Goal: Task Accomplishment & Management: Use online tool/utility

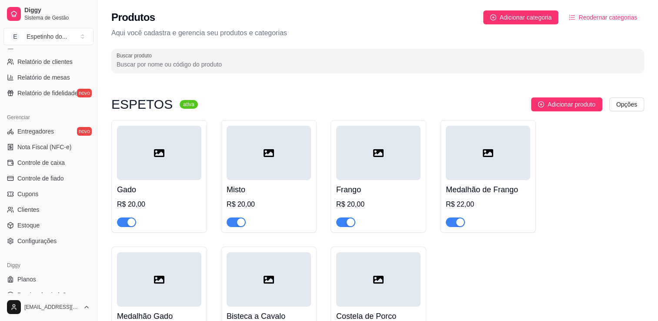
scroll to position [304, 0]
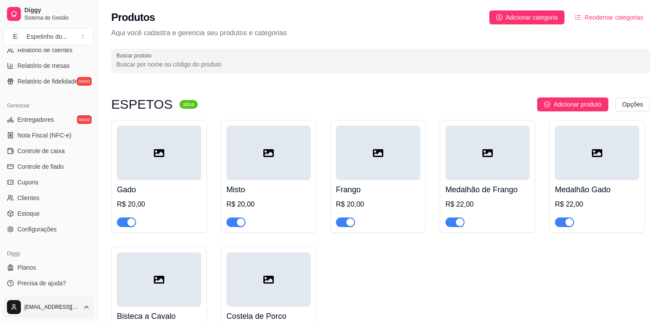
click at [87, 309] on html "Diggy Sistema de Gestão E Espetinho do ... Loja aberta Período gratuito até 22/…" at bounding box center [332, 160] width 664 height 321
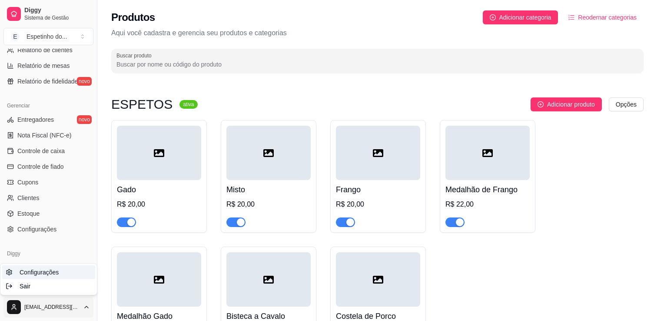
click at [50, 272] on span "Configurações" at bounding box center [39, 272] width 39 height 9
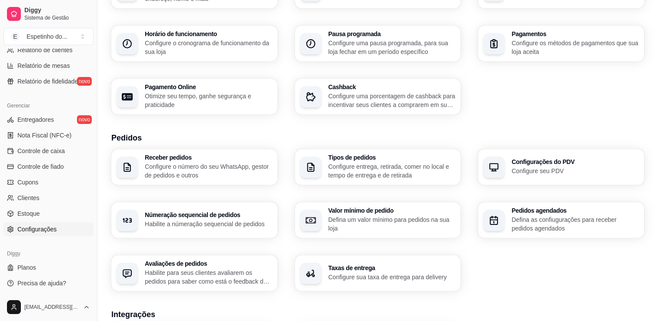
scroll to position [87, 0]
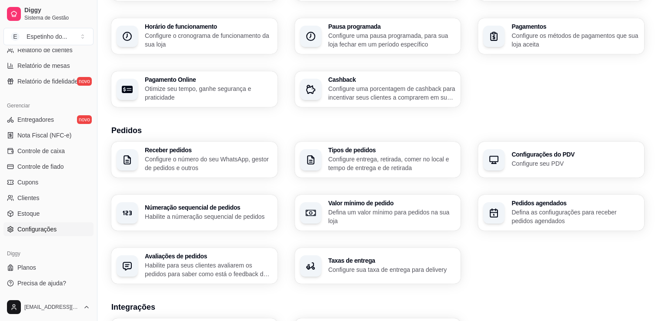
click at [232, 157] on p "Configure o número do seu WhatsApp, gestor de pedidos e outros" at bounding box center [208, 163] width 127 height 17
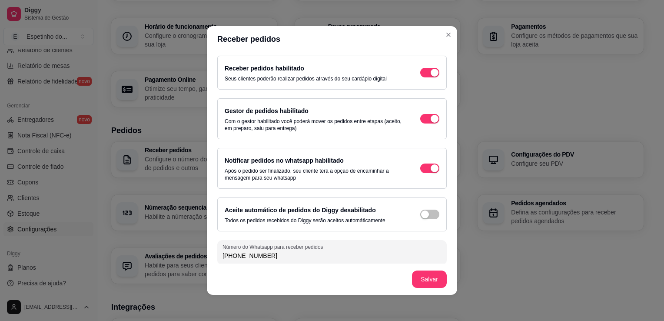
click at [327, 258] on input "(98) 9 8590-5218" at bounding box center [332, 255] width 219 height 9
type input "(9"
type input "(99) 9 8528-7204"
click at [424, 215] on span "button" at bounding box center [429, 215] width 19 height 10
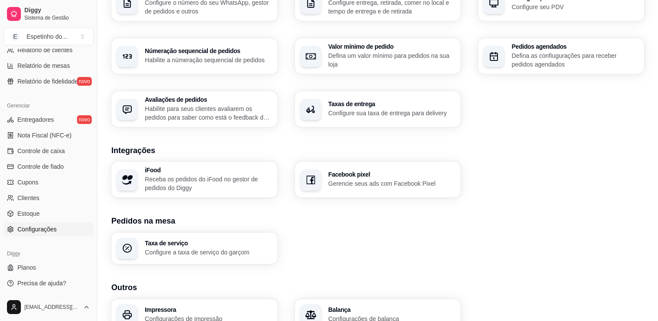
scroll to position [261, 0]
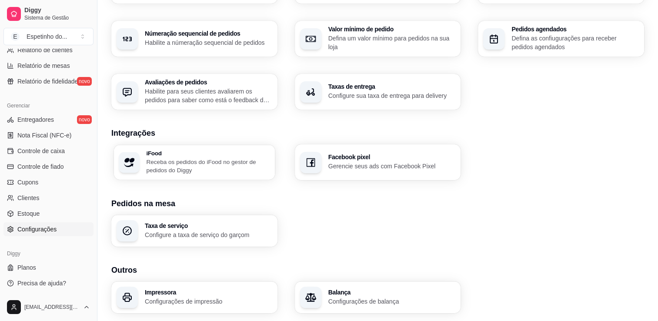
click at [199, 162] on p "Receba os pedidos do iFood no gestor de pedidos do Diggy" at bounding box center [207, 165] width 123 height 17
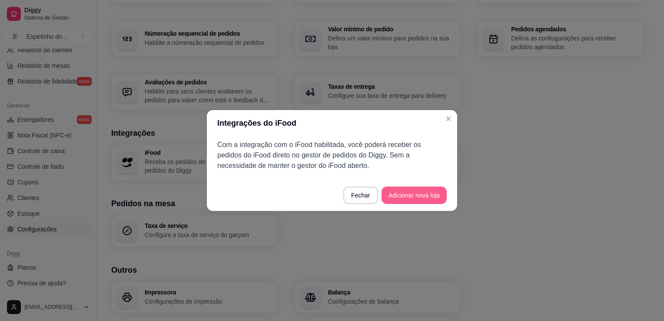
click at [442, 200] on button "Adicionar nova loja" at bounding box center [414, 195] width 65 height 17
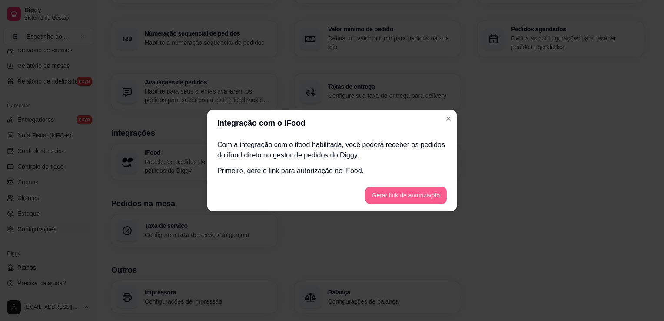
click at [427, 196] on button "Gerar link de autorização" at bounding box center [406, 195] width 82 height 17
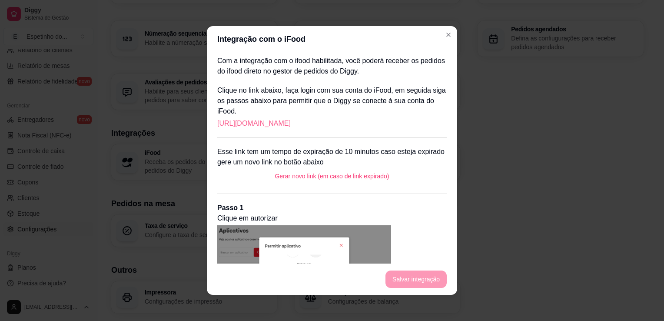
click at [291, 124] on link "https://portal.ifood.com.br/apps/code?c=NVNX-FTHX" at bounding box center [253, 123] width 73 height 10
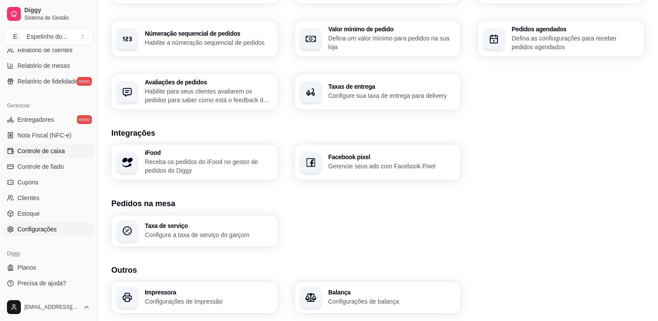
click at [40, 148] on span "Controle de caixa" at bounding box center [40, 151] width 47 height 9
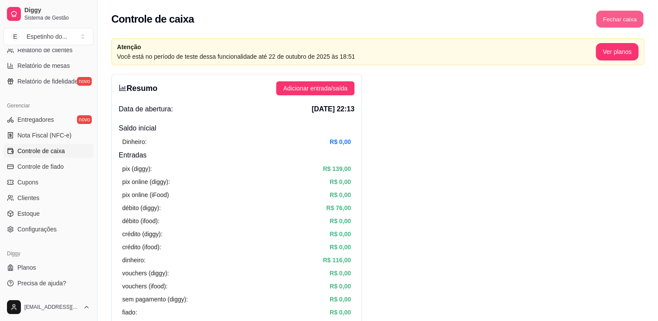
click at [624, 17] on button "Fechar caixa" at bounding box center [619, 19] width 47 height 17
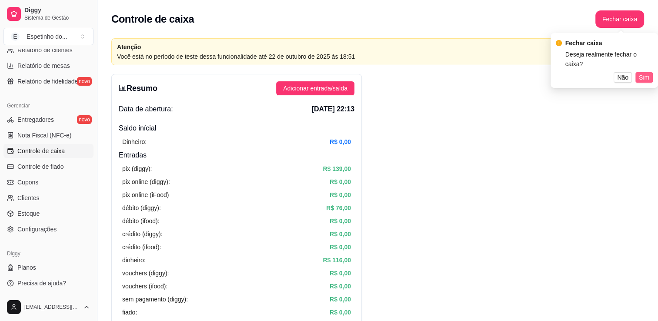
click at [646, 77] on span "Sim" at bounding box center [644, 78] width 10 height 10
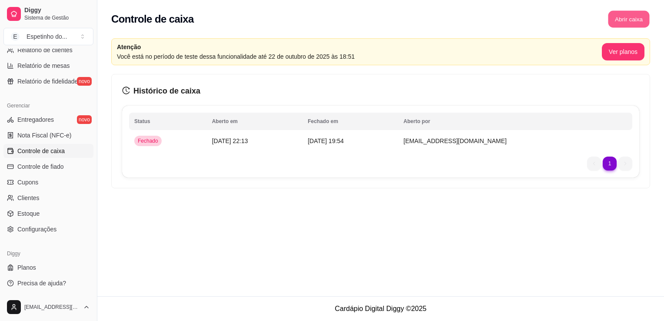
click at [632, 17] on button "Abrir caixa" at bounding box center [628, 19] width 41 height 17
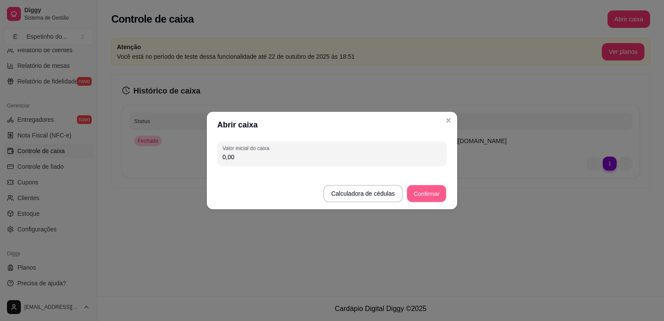
click at [428, 190] on button "Confirmar" at bounding box center [427, 193] width 40 height 17
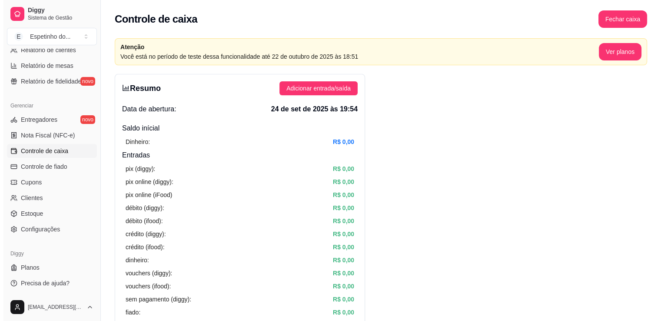
scroll to position [90, 0]
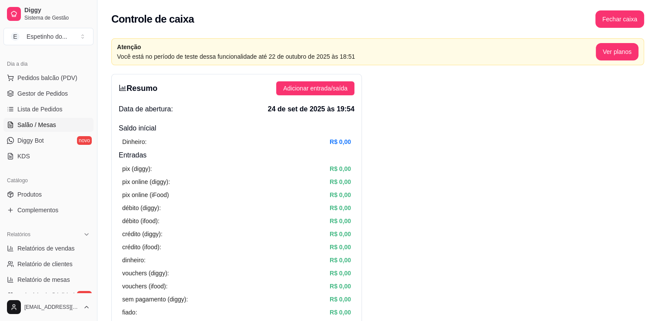
click at [37, 125] on span "Salão / Mesas" at bounding box center [36, 124] width 39 height 9
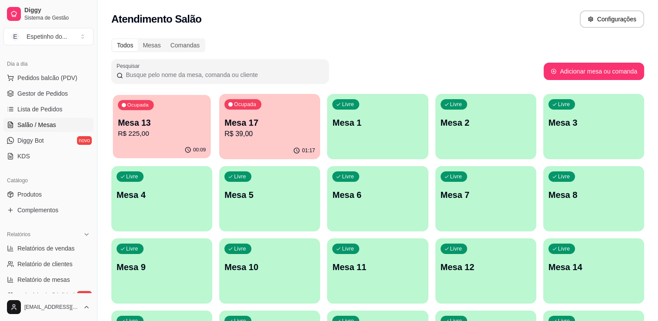
click at [169, 136] on p "R$ 225,00" at bounding box center [162, 134] width 88 height 10
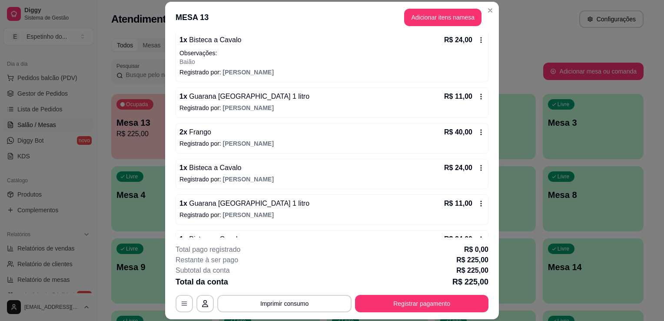
scroll to position [157, 0]
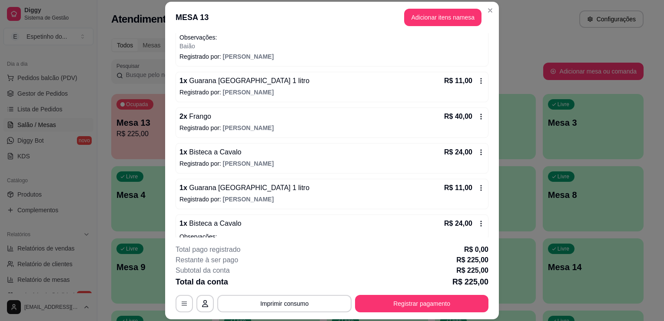
click at [478, 150] on icon at bounding box center [481, 152] width 7 height 7
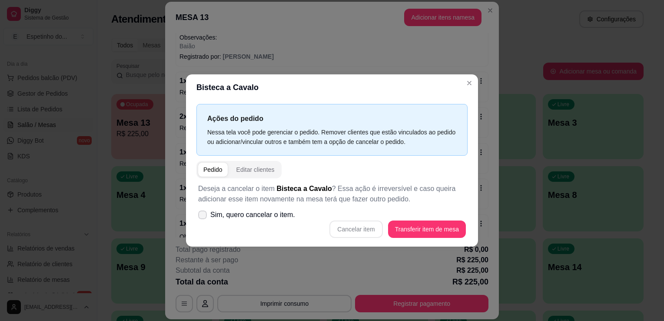
click at [203, 217] on icon at bounding box center [202, 214] width 7 height 5
click at [203, 217] on input "Sim, quero cancelar o item." at bounding box center [201, 220] width 6 height 6
checkbox input "true"
click at [439, 187] on div "Deseja a cancelar o item Bisteca a Cavalo ? Essa ação é irreversível e caso que…" at bounding box center [332, 210] width 271 height 65
click at [363, 230] on button "Cancelar item" at bounding box center [356, 229] width 52 height 17
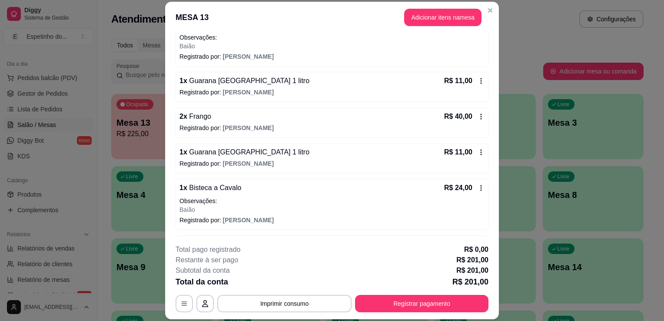
click at [481, 187] on icon at bounding box center [481, 188] width 1 height 6
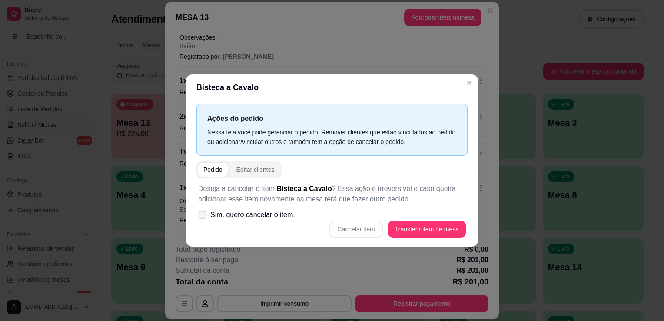
click at [203, 215] on icon at bounding box center [202, 214] width 7 height 5
click at [203, 217] on input "Sim, quero cancelar o item." at bounding box center [201, 220] width 6 height 6
checkbox input "true"
click at [361, 225] on button "Cancelar item" at bounding box center [356, 229] width 52 height 17
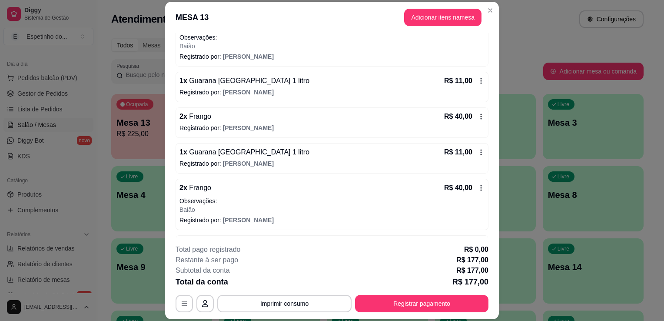
click at [478, 186] on icon at bounding box center [481, 187] width 7 height 7
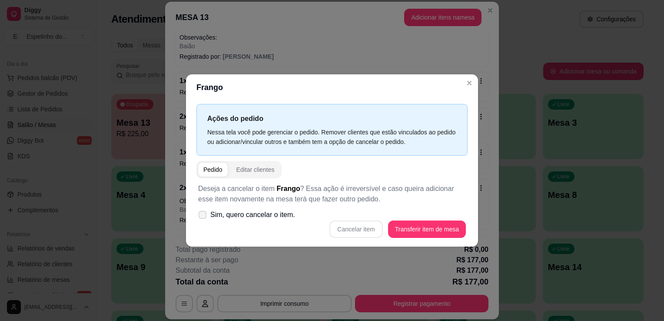
click at [202, 215] on icon at bounding box center [202, 214] width 7 height 5
click at [202, 217] on input "Sim, quero cancelar o item." at bounding box center [201, 220] width 6 height 6
checkbox input "true"
click at [356, 230] on button "Cancelar item" at bounding box center [356, 229] width 52 height 17
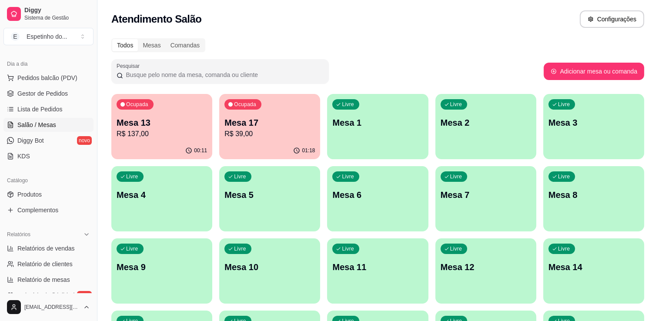
click at [166, 145] on div "00:11" at bounding box center [161, 150] width 101 height 17
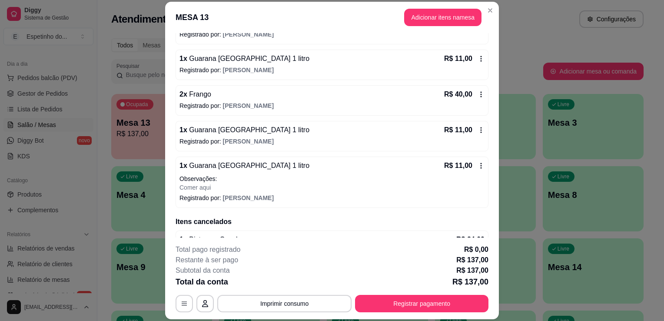
scroll to position [191, 0]
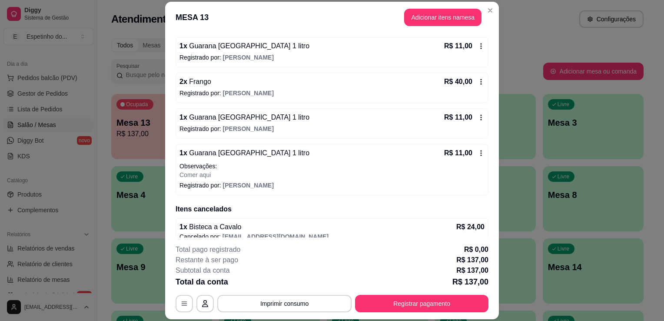
click at [481, 152] on icon at bounding box center [481, 153] width 1 height 6
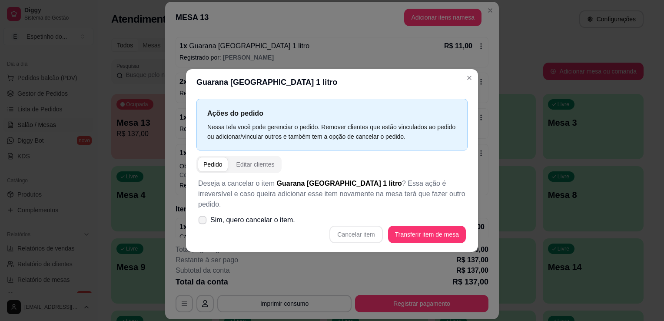
click at [203, 217] on icon at bounding box center [202, 219] width 7 height 5
click at [203, 222] on input "Sim, quero cancelar o item." at bounding box center [201, 225] width 6 height 6
checkbox input "true"
click at [368, 228] on button "Cancelar item" at bounding box center [356, 234] width 53 height 17
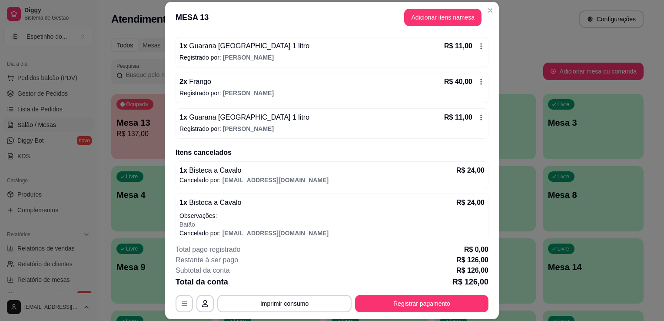
click at [478, 116] on icon at bounding box center [481, 117] width 7 height 7
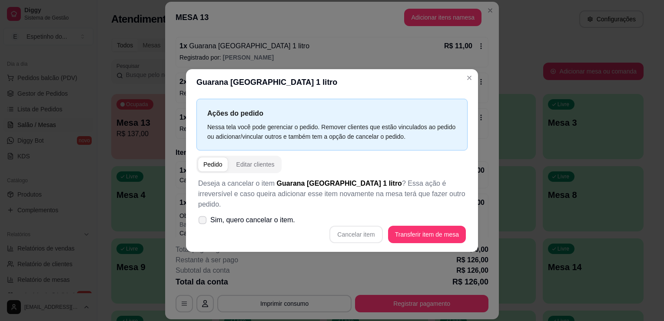
click at [203, 217] on icon at bounding box center [202, 219] width 7 height 5
click at [203, 222] on input "Sim, quero cancelar o item." at bounding box center [201, 225] width 6 height 6
checkbox input "true"
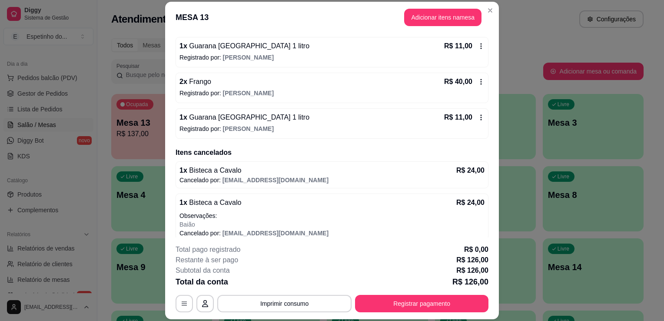
click at [478, 117] on icon at bounding box center [481, 117] width 7 height 7
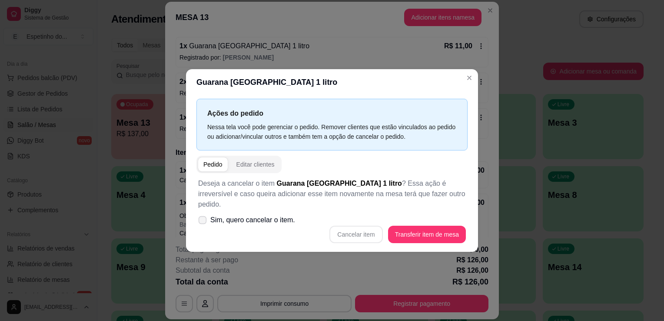
click at [203, 217] on icon at bounding box center [202, 219] width 7 height 5
click at [203, 222] on input "Sim, quero cancelar o item." at bounding box center [201, 225] width 6 height 6
checkbox input "true"
click at [370, 227] on button "Cancelar item" at bounding box center [356, 234] width 52 height 17
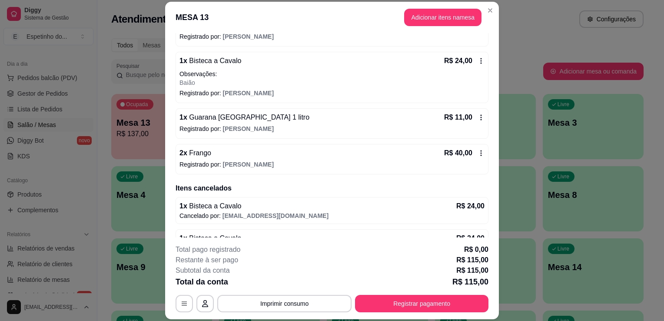
scroll to position [0, 0]
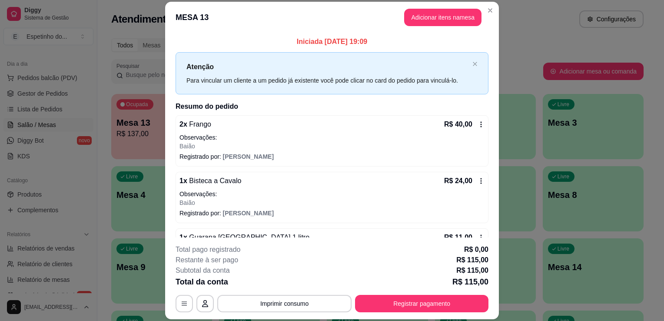
click at [478, 123] on icon at bounding box center [481, 124] width 7 height 7
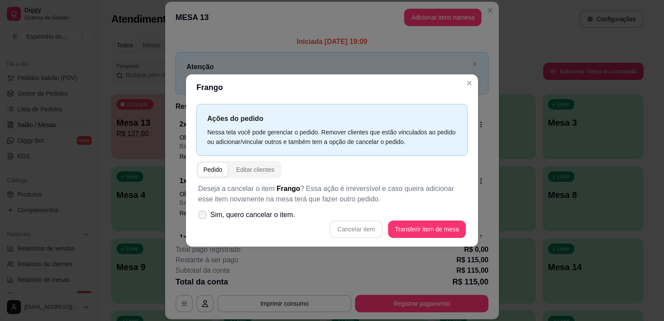
click at [203, 216] on icon at bounding box center [202, 214] width 7 height 5
click at [203, 217] on input "Sim, quero cancelar o item." at bounding box center [201, 220] width 6 height 6
checkbox input "true"
click at [353, 232] on button "Cancelar item" at bounding box center [356, 229] width 52 height 17
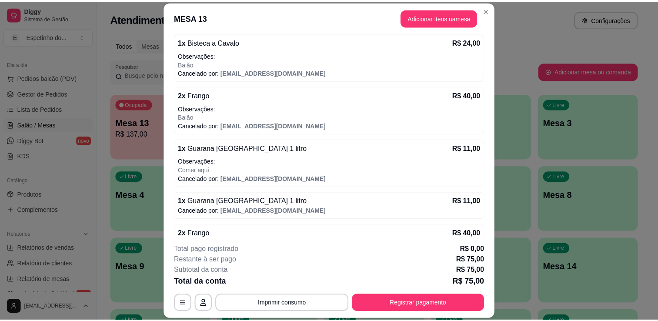
scroll to position [261, 0]
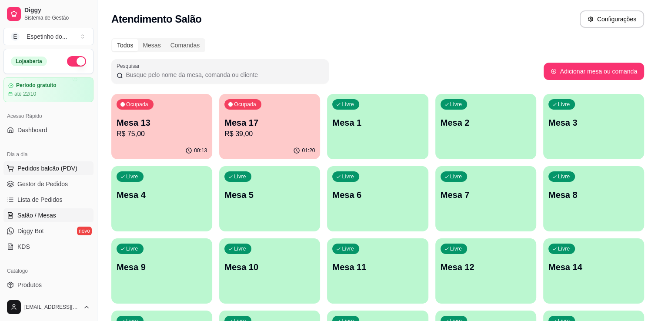
click at [62, 170] on span "Pedidos balcão (PDV)" at bounding box center [47, 168] width 60 height 9
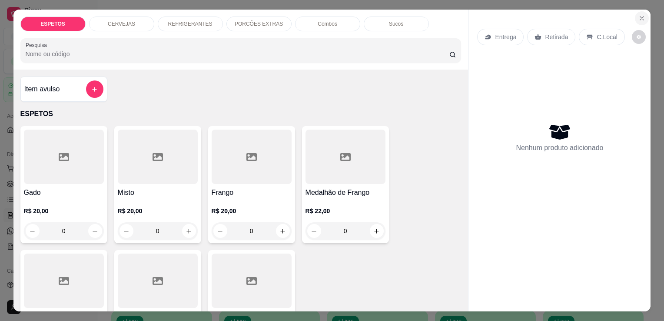
click at [639, 17] on icon "Close" at bounding box center [642, 18] width 7 height 7
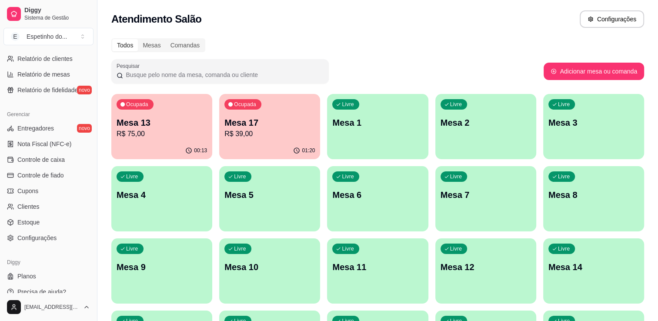
scroll to position [304, 0]
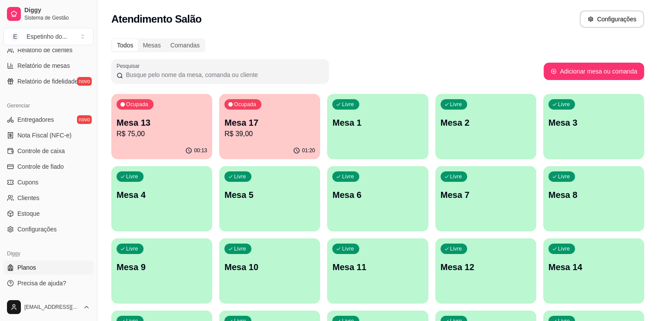
click at [17, 264] on link "Planos" at bounding box center [48, 267] width 90 height 14
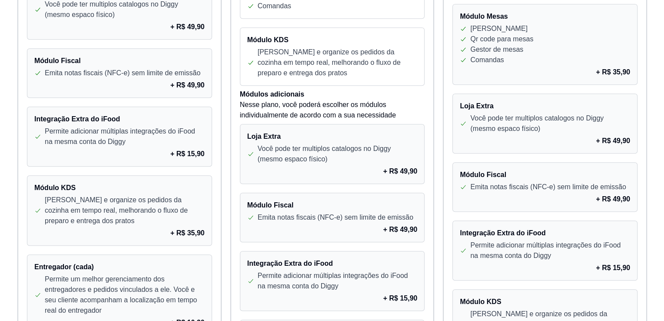
scroll to position [765, 0]
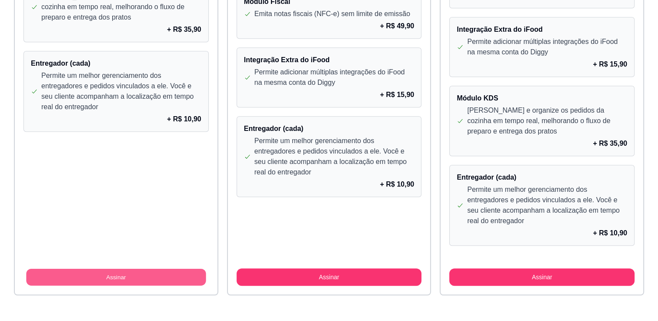
click at [125, 274] on button "Assinar" at bounding box center [116, 277] width 180 height 17
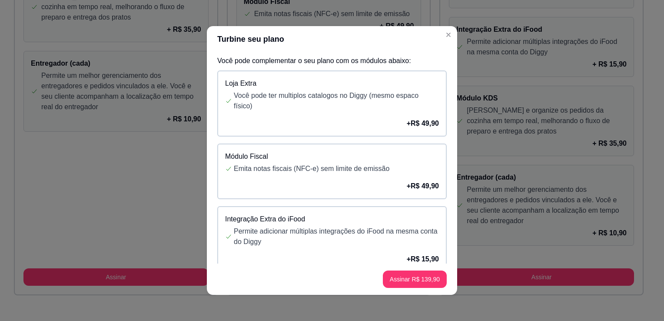
scroll to position [174, 0]
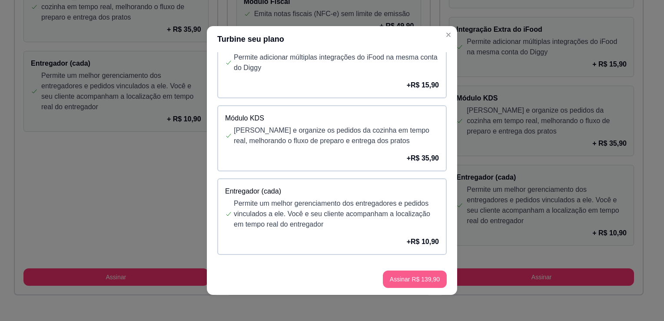
click at [405, 278] on button "Assinar R$ 139,90" at bounding box center [415, 278] width 64 height 17
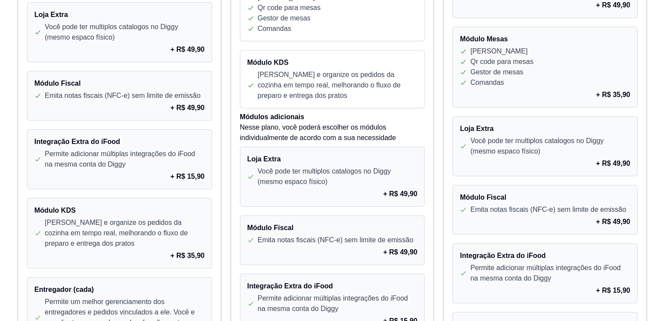
scroll to position [765, 0]
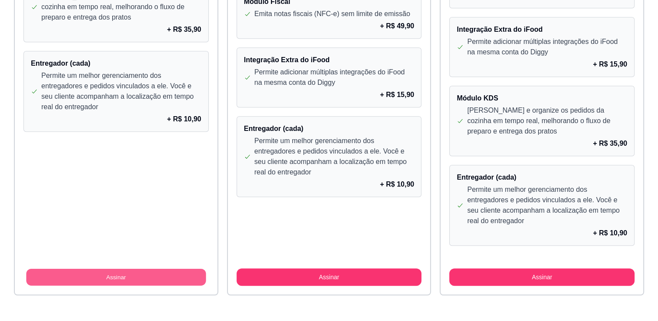
click at [140, 273] on button "Assinar" at bounding box center [116, 277] width 180 height 17
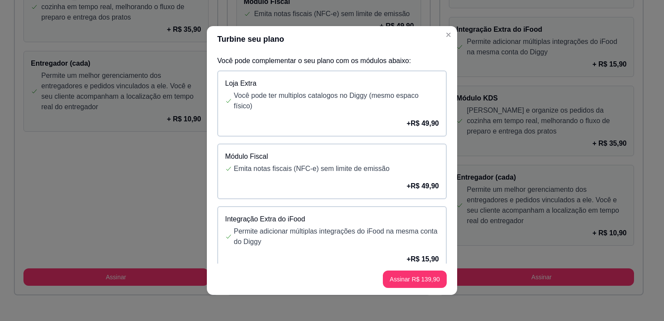
scroll to position [174, 0]
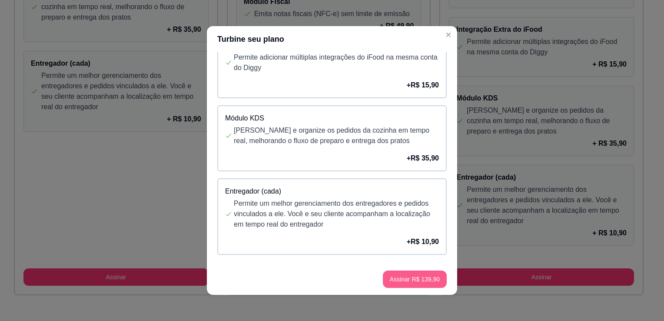
click at [426, 279] on button "Assinar R$ 139,90" at bounding box center [415, 278] width 64 height 17
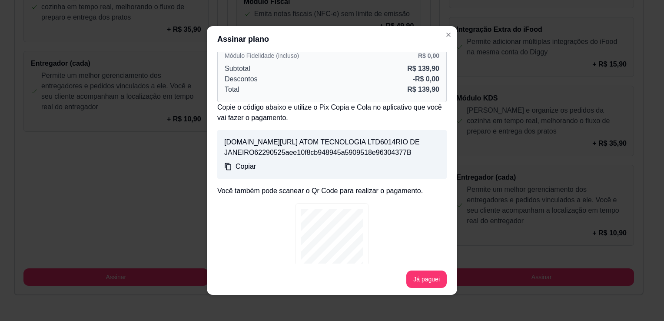
scroll to position [96, 0]
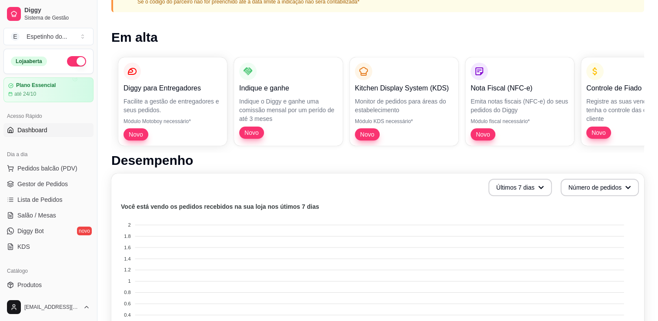
scroll to position [139, 0]
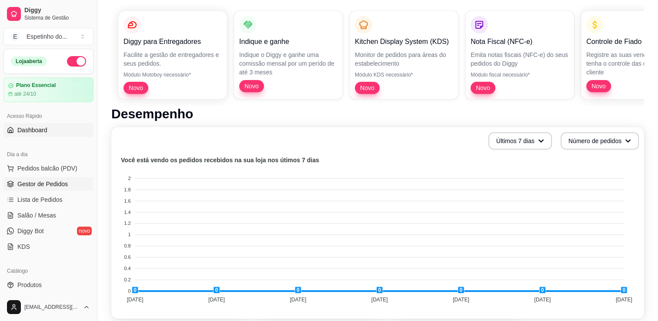
click at [37, 183] on span "Gestor de Pedidos" at bounding box center [42, 184] width 50 height 9
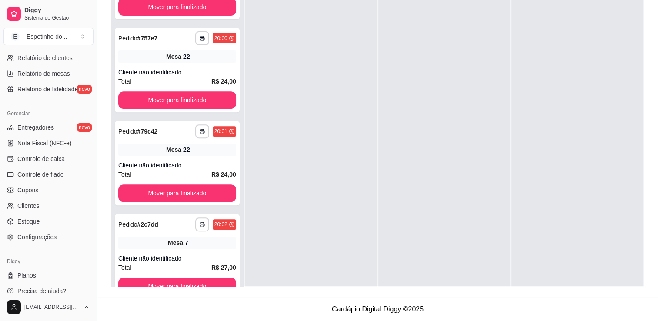
scroll to position [304, 0]
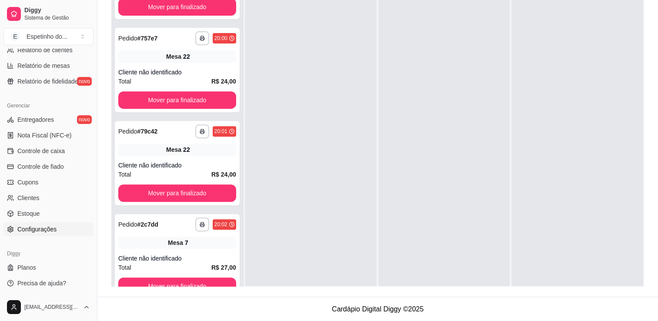
click at [45, 230] on span "Configurações" at bounding box center [36, 229] width 39 height 9
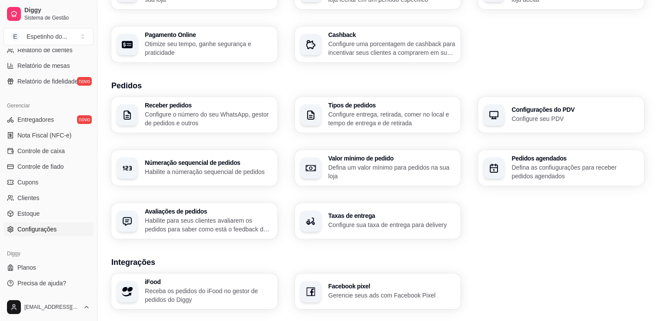
scroll to position [280, 0]
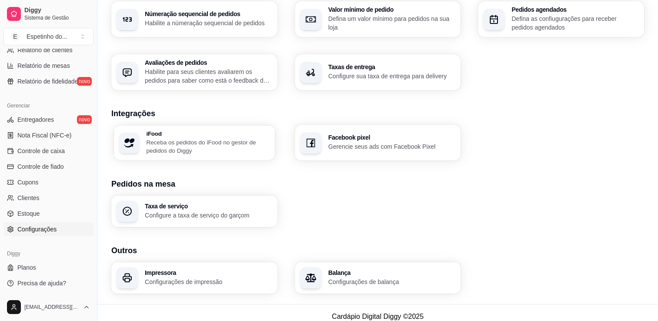
click at [210, 143] on p "Receba os pedidos do iFood no gestor de pedidos do Diggy" at bounding box center [207, 146] width 123 height 17
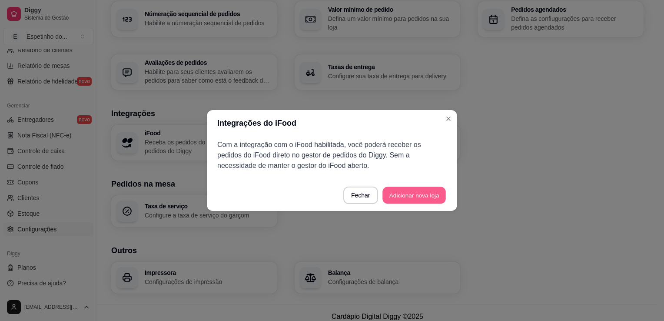
click at [435, 190] on button "Adicionar nova loja" at bounding box center [414, 195] width 63 height 17
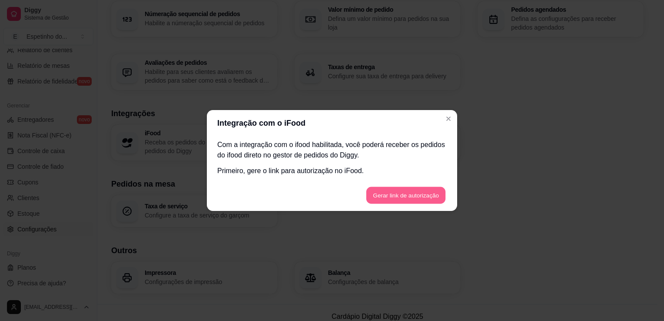
click at [433, 193] on button "Gerar link de autorização" at bounding box center [406, 195] width 80 height 17
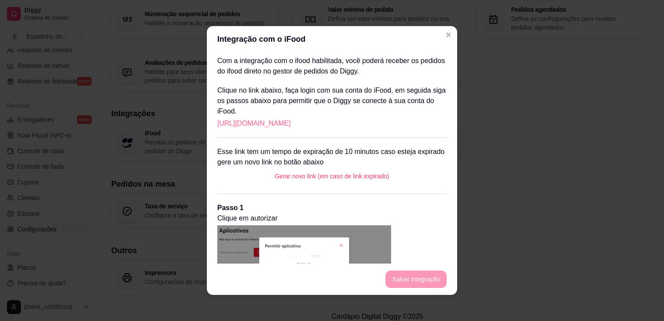
click at [291, 126] on link "https://portal.ifood.com.br/apps/code?c=DJWS-NQMJ" at bounding box center [253, 123] width 73 height 10
click at [338, 178] on button "Gerar novo link (em caso de link expirado)" at bounding box center [332, 176] width 124 height 17
click at [367, 177] on button "Gerar novo link (em caso de link expirado)" at bounding box center [332, 176] width 124 height 17
click at [291, 127] on link "https://portal.ifood.com.br/apps/code?c=GXBJ-KPSN" at bounding box center [253, 123] width 73 height 10
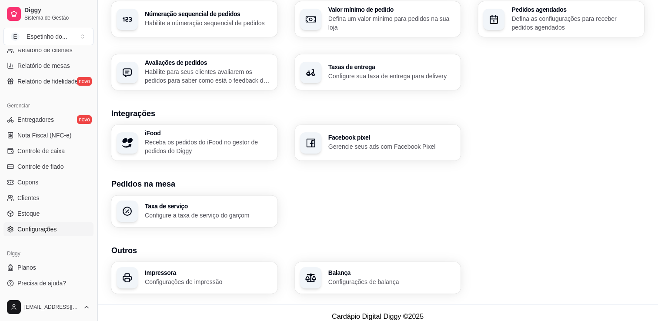
drag, startPoint x: 94, startPoint y: 75, endPoint x: 93, endPoint y: 65, distance: 10.4
click at [93, 65] on button "Toggle Sidebar" at bounding box center [96, 160] width 7 height 321
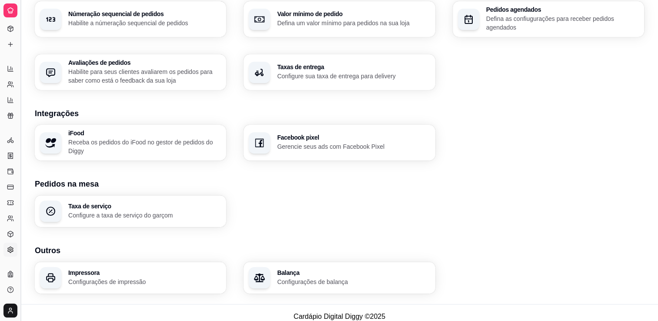
scroll to position [129, 0]
click at [93, 65] on h3 "Avaliações de pedidos" at bounding box center [144, 63] width 148 height 6
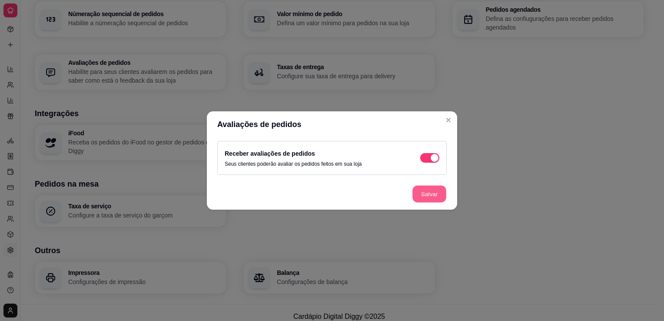
click at [440, 192] on button "Salvar" at bounding box center [430, 194] width 34 height 17
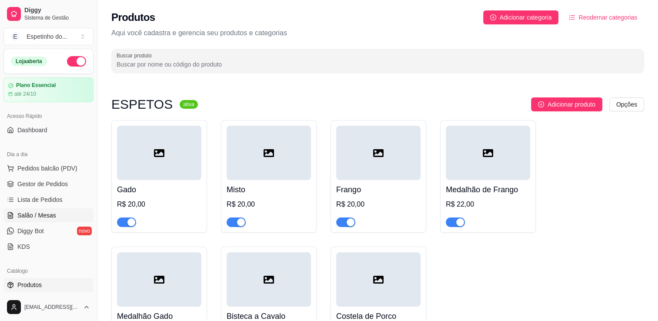
click at [54, 217] on span "Salão / Mesas" at bounding box center [36, 215] width 39 height 9
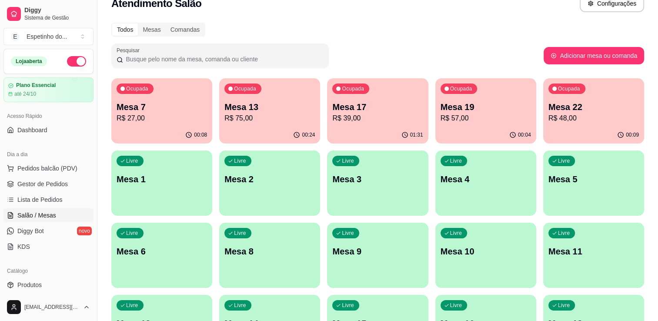
scroll to position [35, 0]
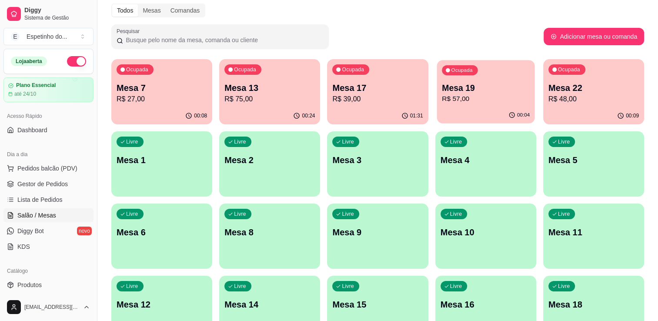
click at [470, 83] on p "Mesa 19" at bounding box center [486, 88] width 88 height 12
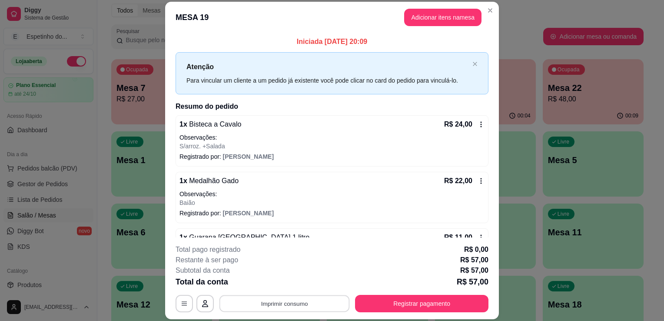
click at [275, 303] on button "Imprimir consumo" at bounding box center [285, 303] width 130 height 17
click at [273, 283] on button "Impressora" at bounding box center [283, 283] width 61 height 13
click at [291, 304] on button "Imprimir consumo" at bounding box center [285, 303] width 130 height 17
click at [283, 270] on button "Impressora" at bounding box center [283, 266] width 61 height 13
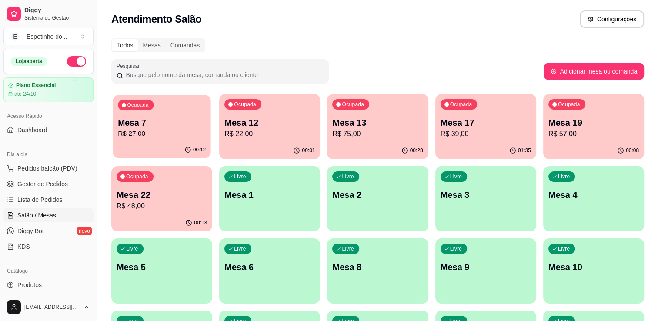
click at [162, 133] on p "R$ 27,00" at bounding box center [162, 134] width 88 height 10
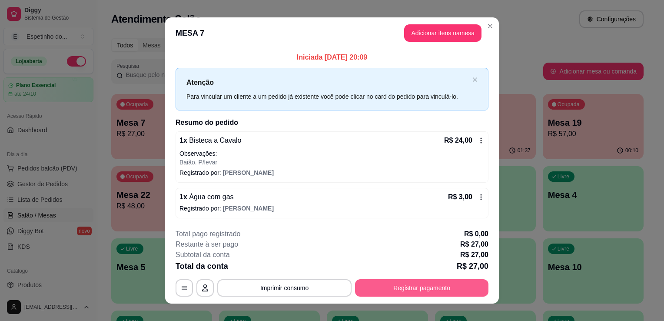
click at [420, 288] on button "Registrar pagamento" at bounding box center [421, 287] width 133 height 17
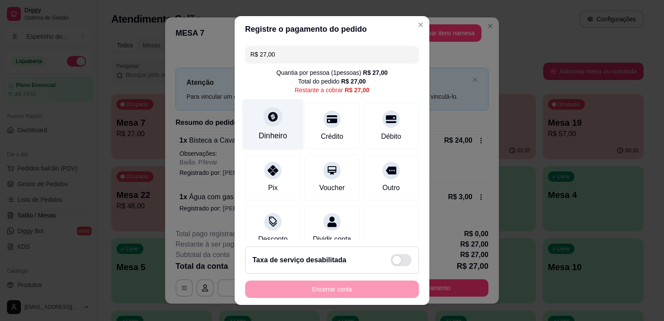
click at [272, 137] on div "Dinheiro" at bounding box center [273, 135] width 29 height 11
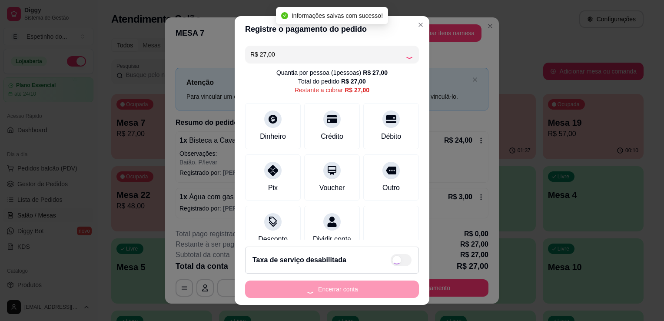
type input "R$ 0,00"
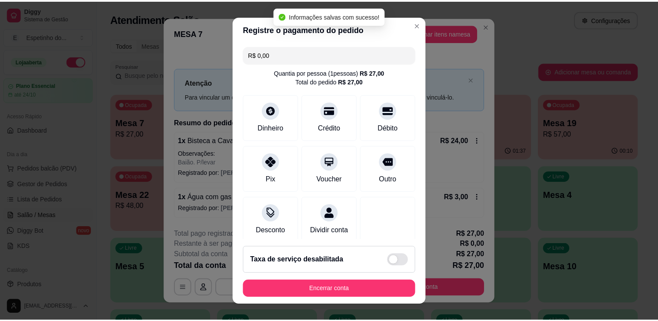
scroll to position [61, 0]
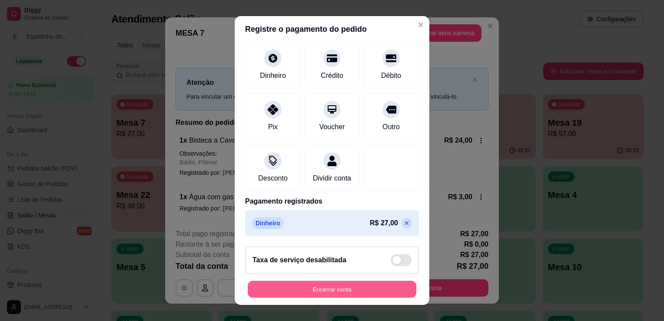
click at [362, 290] on button "Encerrar conta" at bounding box center [332, 289] width 169 height 17
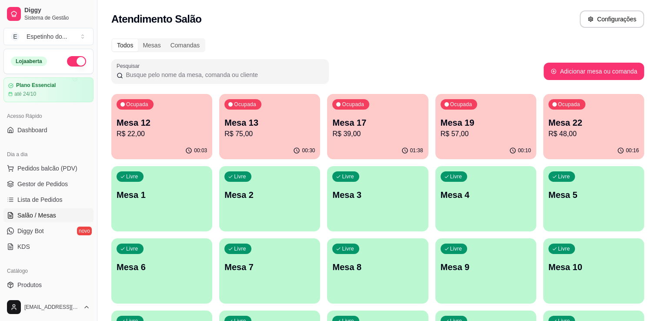
scroll to position [214, 0]
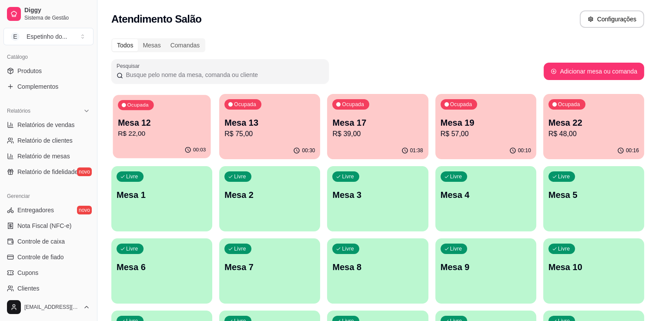
click at [170, 143] on div "00:03" at bounding box center [162, 150] width 98 height 17
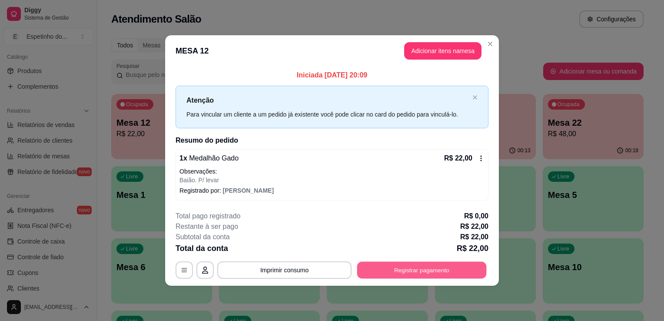
click at [425, 268] on button "Registrar pagamento" at bounding box center [422, 269] width 130 height 17
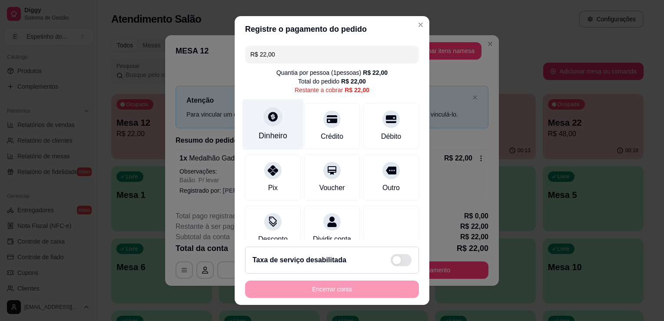
click at [275, 128] on div "Dinheiro" at bounding box center [273, 124] width 61 height 51
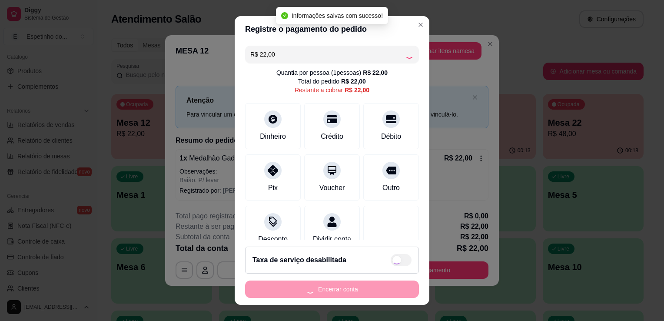
type input "R$ 0,00"
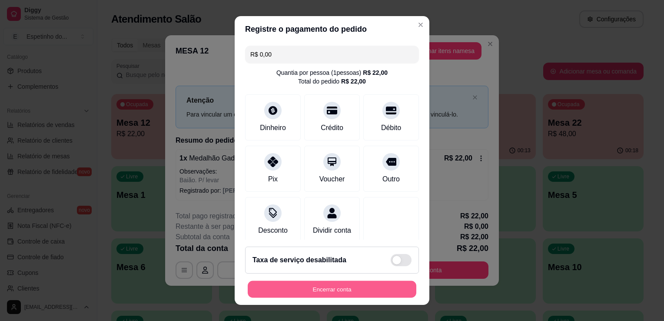
click at [354, 288] on button "Encerrar conta" at bounding box center [332, 289] width 169 height 17
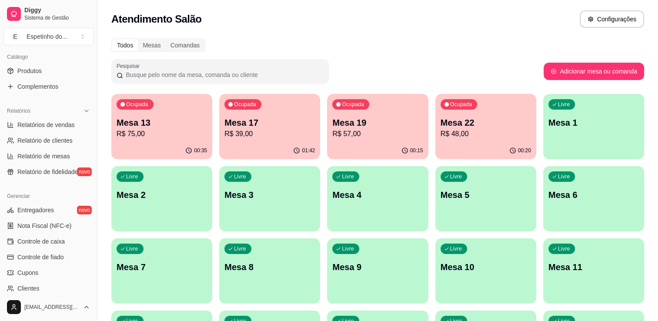
scroll to position [304, 0]
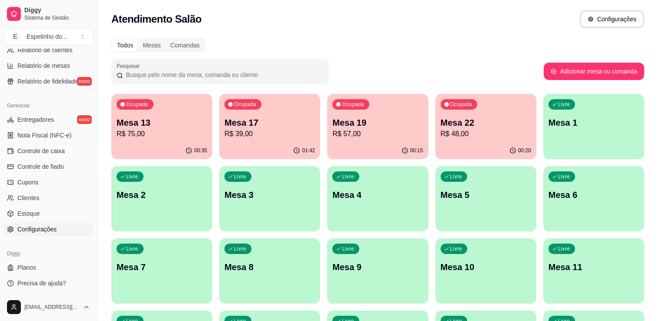
click at [36, 226] on span "Configurações" at bounding box center [36, 229] width 39 height 9
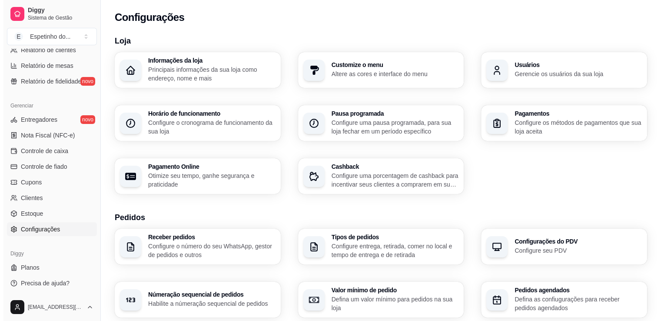
scroll to position [280, 0]
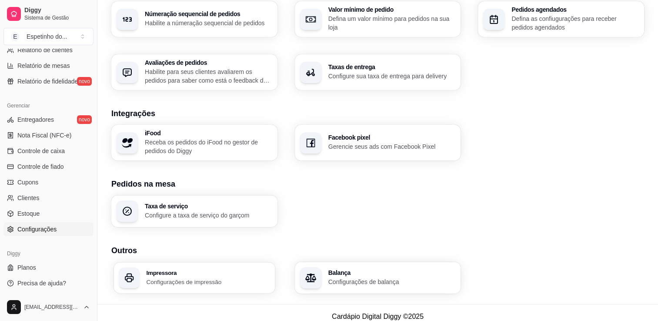
click at [205, 278] on p "Configurações de impressão" at bounding box center [207, 281] width 123 height 8
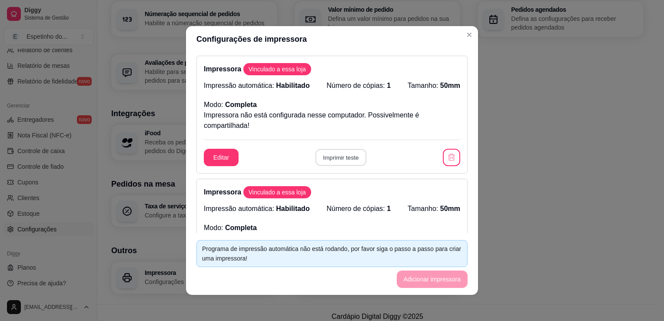
click at [347, 155] on button "Imprimir teste" at bounding box center [340, 157] width 51 height 17
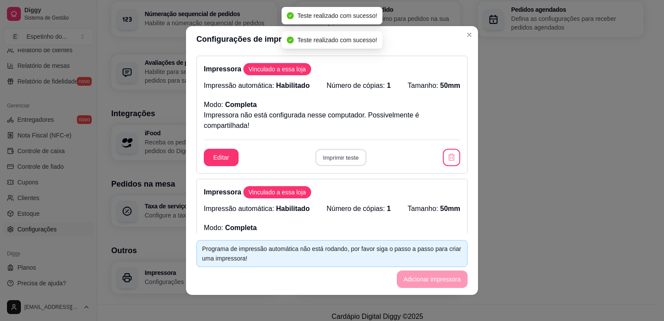
click at [347, 155] on button "Imprimir teste" at bounding box center [340, 157] width 51 height 17
click at [347, 155] on div "Editar Imprimir teste" at bounding box center [332, 157] width 257 height 17
click at [347, 155] on button "Imprimir teste" at bounding box center [340, 157] width 51 height 17
click at [347, 155] on div "Editar Imprimir teste" at bounding box center [332, 157] width 257 height 17
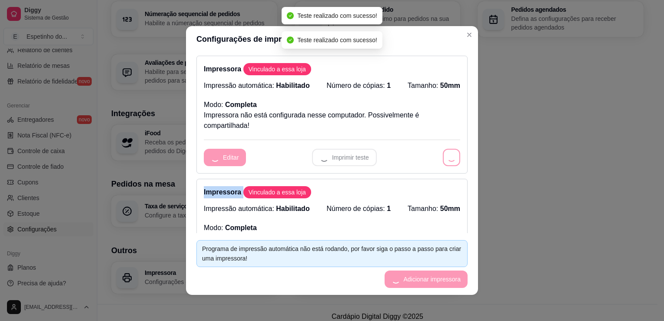
click at [347, 155] on div "Editar Imprimir teste" at bounding box center [332, 157] width 257 height 17
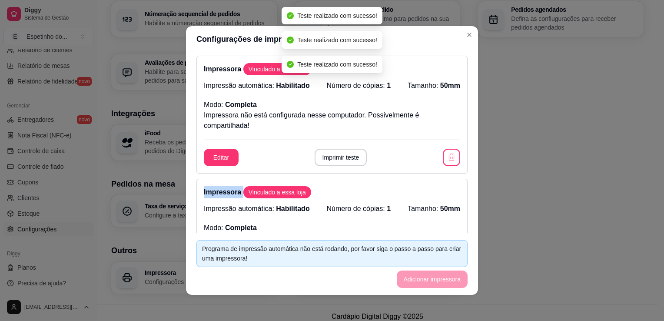
click at [347, 155] on button "Imprimir teste" at bounding box center [341, 157] width 53 height 17
click at [347, 155] on div "Editar Imprimir teste" at bounding box center [332, 157] width 257 height 17
click at [347, 155] on button "Imprimir teste" at bounding box center [340, 157] width 51 height 17
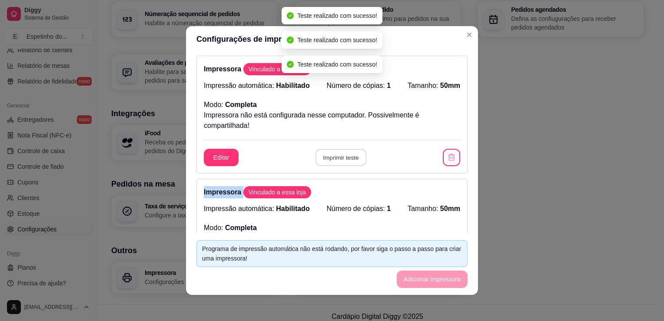
click at [347, 155] on div "Editar Imprimir teste" at bounding box center [332, 157] width 257 height 17
click at [347, 155] on button "Imprimir teste" at bounding box center [340, 157] width 51 height 17
click at [347, 155] on div "Editar Imprimir teste" at bounding box center [332, 157] width 257 height 17
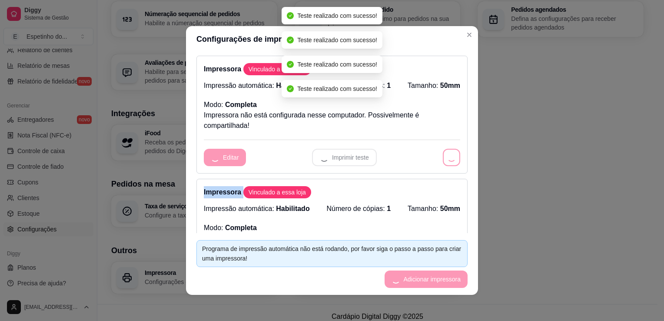
click at [347, 155] on div "Editar Imprimir teste" at bounding box center [332, 157] width 257 height 17
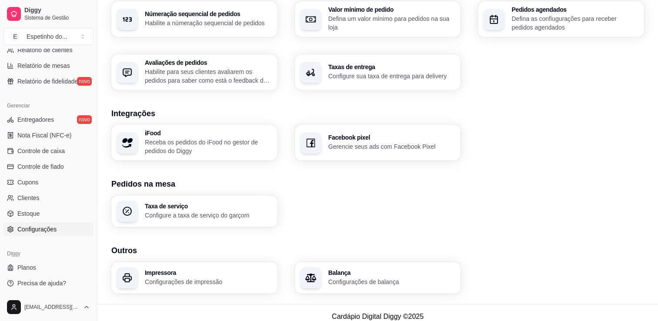
click at [600, 77] on div "Receber pedidos Configure o número do seu WhatsApp, gestor de pedidos e outros …" at bounding box center [377, 19] width 533 height 142
click at [191, 284] on p "Configurações de impressão" at bounding box center [207, 281] width 123 height 8
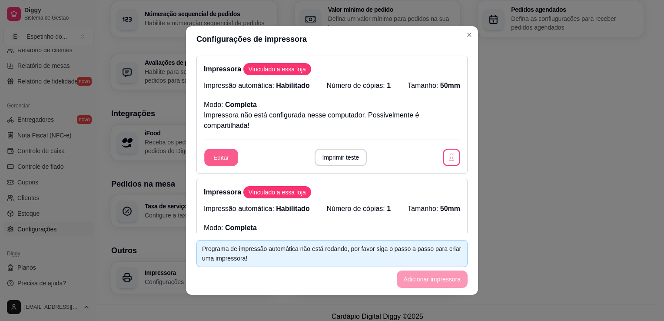
click at [221, 157] on button "Editar" at bounding box center [221, 157] width 34 height 17
click at [447, 159] on icon "button" at bounding box center [451, 157] width 8 height 8
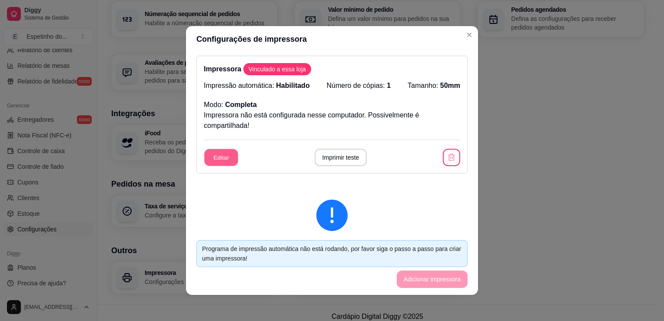
click at [224, 158] on button "Editar" at bounding box center [221, 157] width 34 height 17
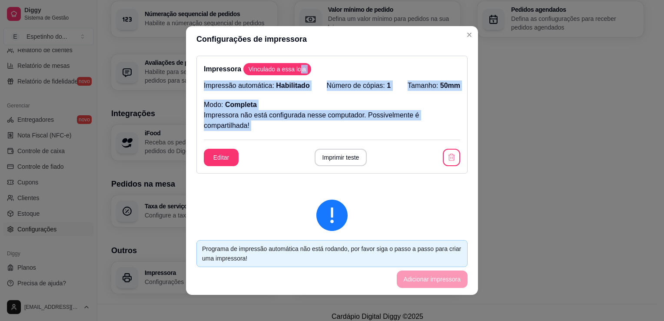
drag, startPoint x: 293, startPoint y: 68, endPoint x: 473, endPoint y: 191, distance: 217.4
click at [473, 191] on div "Impressora Vinculado a essa loja Impressão automática: Habilitado Número de cóp…" at bounding box center [332, 142] width 292 height 181
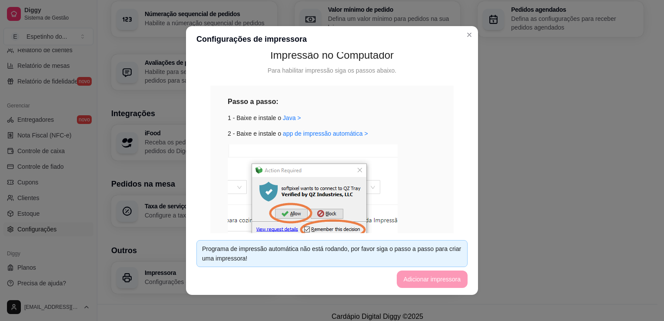
scroll to position [190, 0]
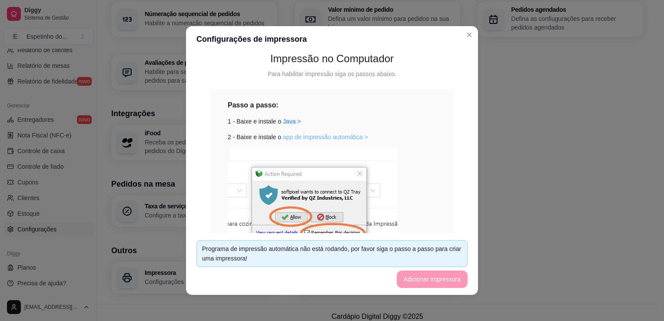
click at [304, 138] on link "app de impressão automática >" at bounding box center [325, 136] width 85 height 7
click at [283, 122] on link "Java >" at bounding box center [292, 121] width 18 height 7
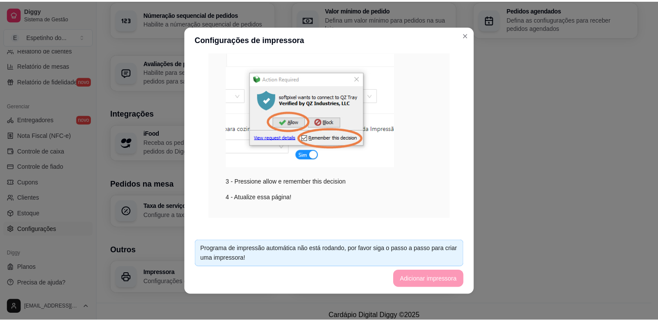
scroll to position [294, 0]
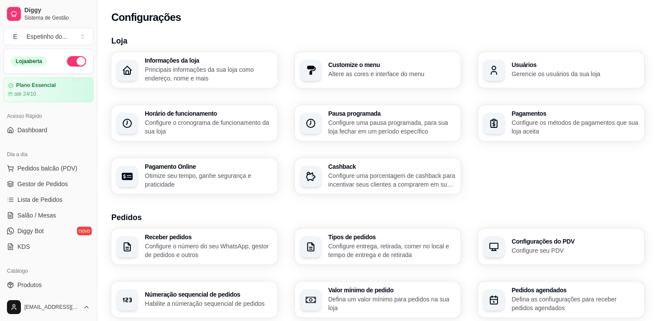
scroll to position [280, 0]
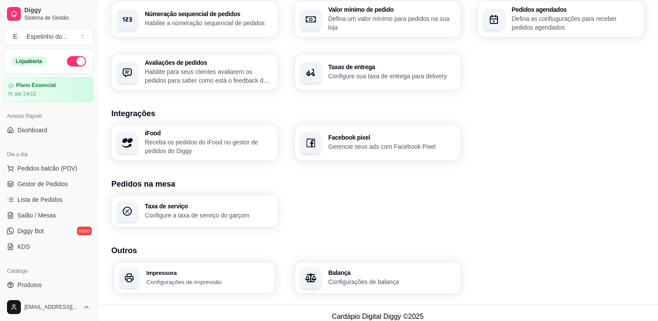
click at [193, 281] on p "Configurações de impressão" at bounding box center [207, 281] width 123 height 8
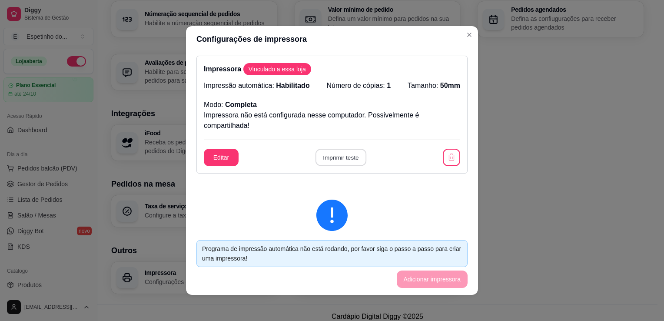
click at [339, 159] on button "Imprimir teste" at bounding box center [340, 157] width 51 height 17
click at [343, 157] on button "Imprimir teste" at bounding box center [340, 157] width 51 height 17
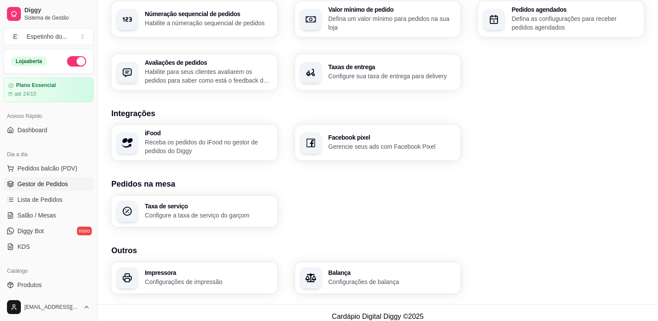
click at [28, 187] on span "Gestor de Pedidos" at bounding box center [42, 184] width 50 height 9
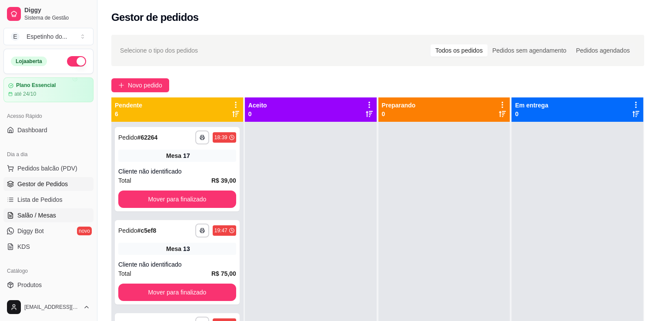
click at [37, 211] on span "Salão / Mesas" at bounding box center [36, 215] width 39 height 9
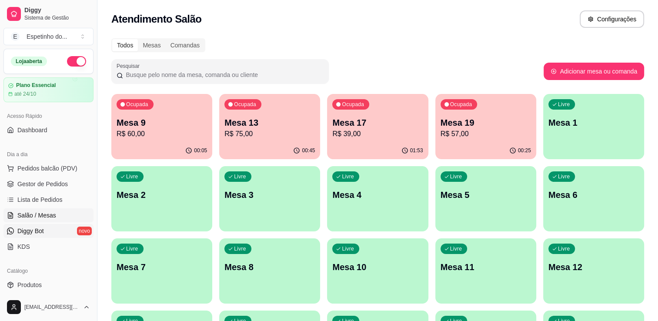
click at [32, 233] on span "Diggy Bot" at bounding box center [30, 231] width 27 height 9
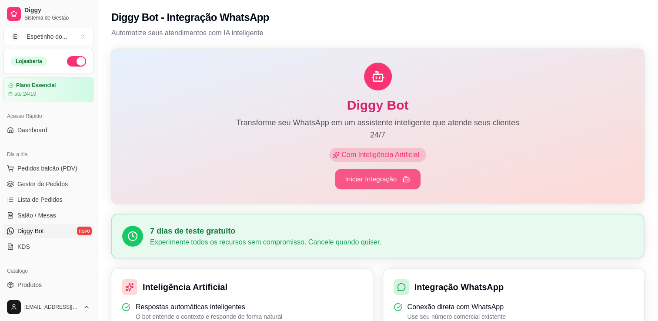
click at [380, 180] on button "Iniciar Integração" at bounding box center [378, 179] width 86 height 20
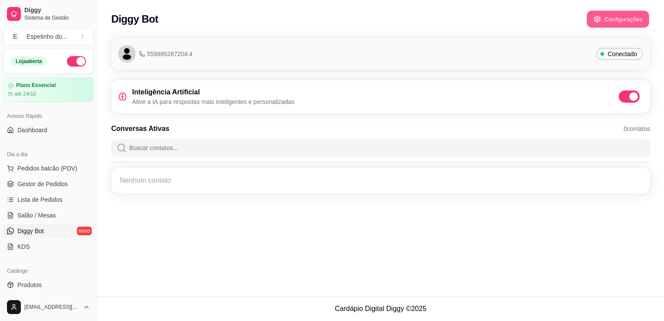
click at [611, 24] on button "Configurações" at bounding box center [618, 19] width 63 height 17
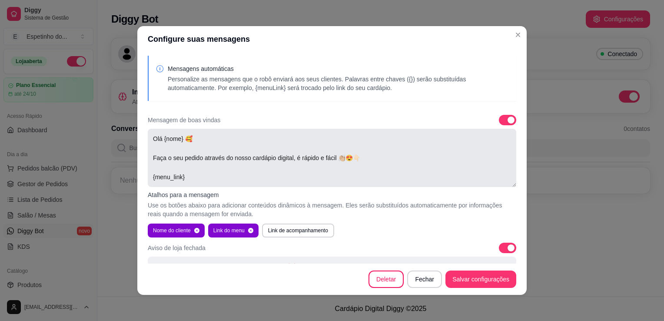
click at [193, 142] on textarea "Olá {nome} 🥰 Faça o seu pedido através do nosso cardápio digital, é rápido e fá…" at bounding box center [332, 158] width 369 height 58
click at [195, 137] on textarea "Olá {nome} 🥰 Faça o seu pedido através do nosso cardápio digital, é rápido e fá…" at bounding box center [332, 158] width 369 height 58
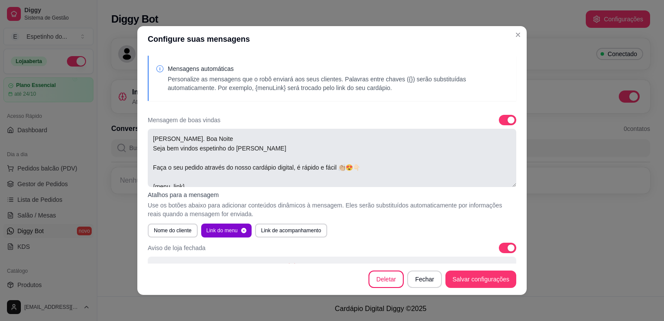
scroll to position [9, 0]
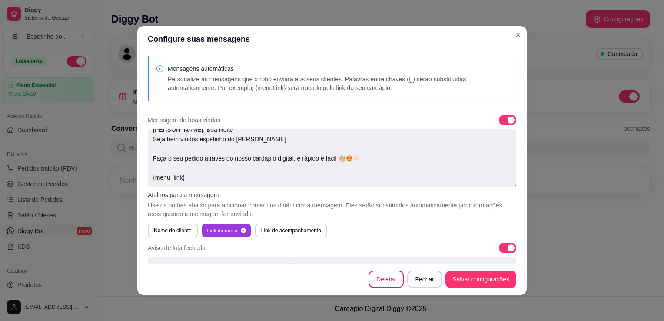
click at [227, 229] on button "Link do menu" at bounding box center [226, 229] width 49 height 13
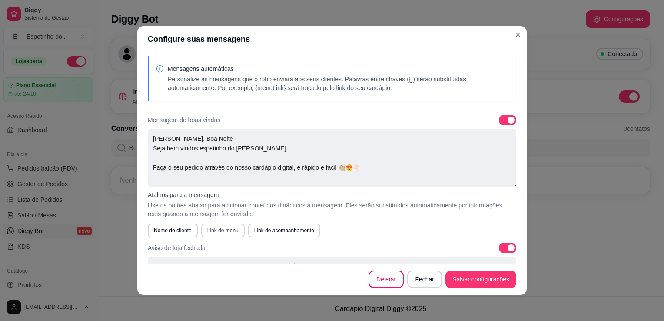
click at [227, 230] on button "Link do menu" at bounding box center [222, 230] width 43 height 14
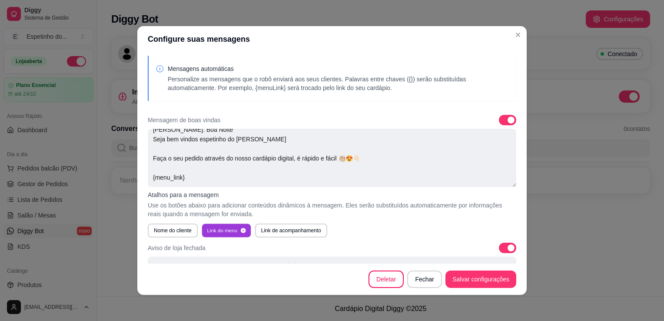
click at [227, 230] on button "Link do menu" at bounding box center [226, 229] width 49 height 13
type textarea "[PERSON_NAME]. Boa Noite Seja bem vindos espetinho do [PERSON_NAME] Faça o seu …"
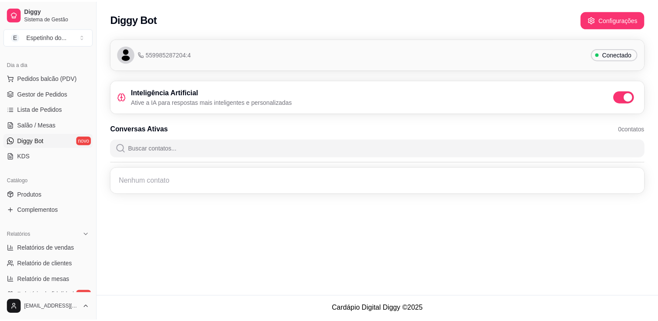
scroll to position [0, 0]
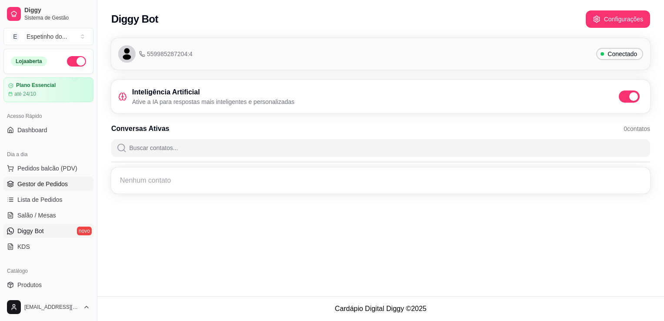
click at [45, 183] on span "Gestor de Pedidos" at bounding box center [42, 184] width 50 height 9
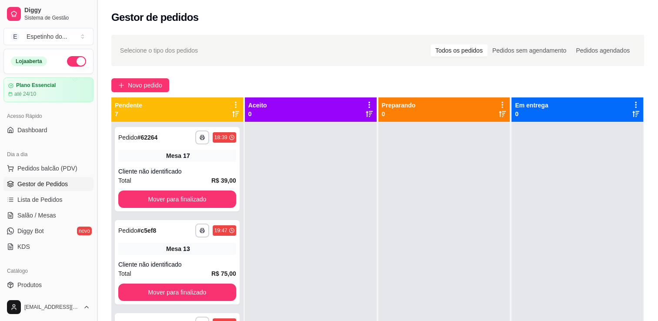
click at [94, 288] on button "Toggle Sidebar" at bounding box center [96, 160] width 7 height 321
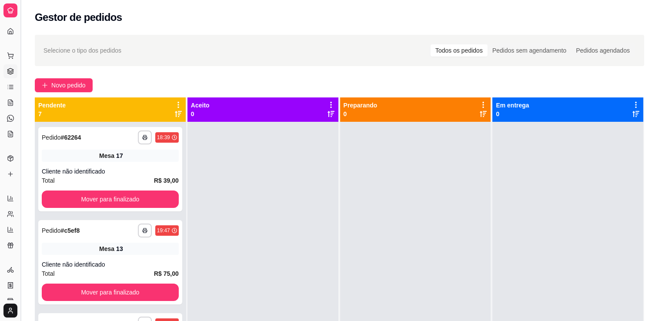
click at [94, 288] on div "**********" at bounding box center [329, 227] width 658 height 454
click at [94, 288] on button "Mover para finalizado" at bounding box center [110, 292] width 133 height 17
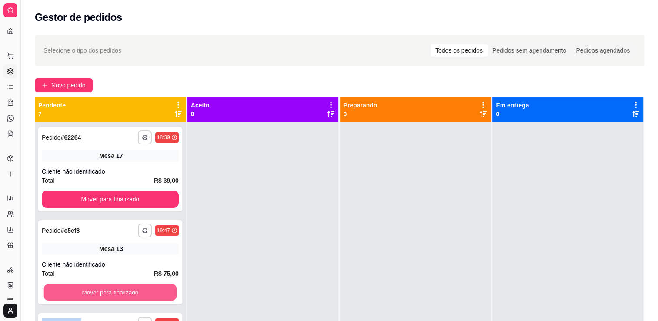
click at [94, 288] on div "Mover para finalizado" at bounding box center [110, 291] width 137 height 17
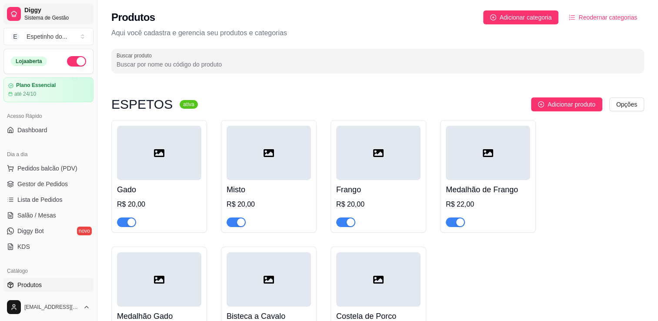
click at [35, 11] on span "Diggy" at bounding box center [57, 11] width 66 height 8
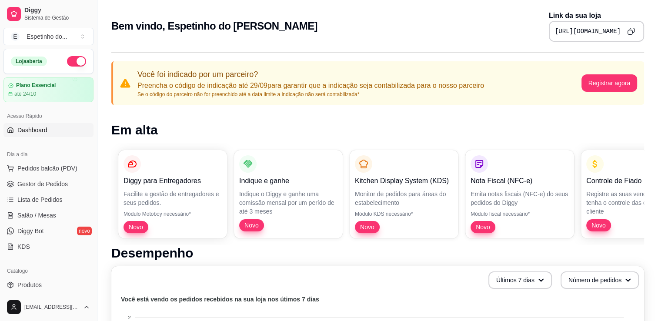
click at [555, 32] on pre "[URL][DOMAIN_NAME]" at bounding box center [588, 31] width 66 height 9
copy div "[URL][DOMAIN_NAME]"
click at [38, 227] on span "Diggy Bot" at bounding box center [30, 231] width 27 height 9
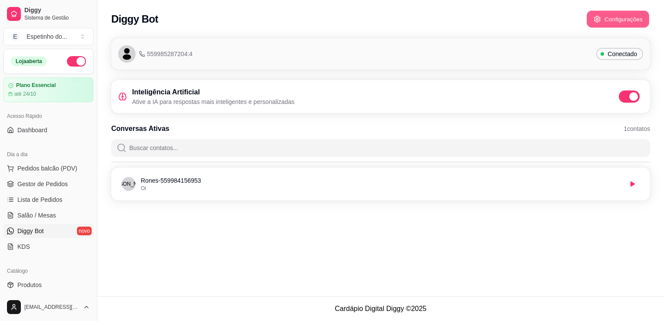
click at [618, 15] on button "Configurações" at bounding box center [618, 19] width 63 height 17
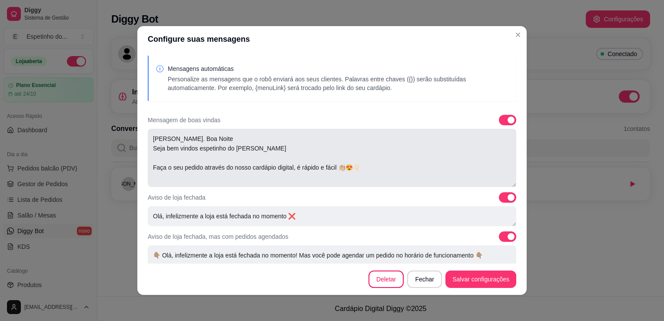
click at [370, 176] on textarea "[PERSON_NAME]. Boa Noite Seja bem vindos espetinho do [PERSON_NAME] Faça o seu …" at bounding box center [332, 158] width 369 height 58
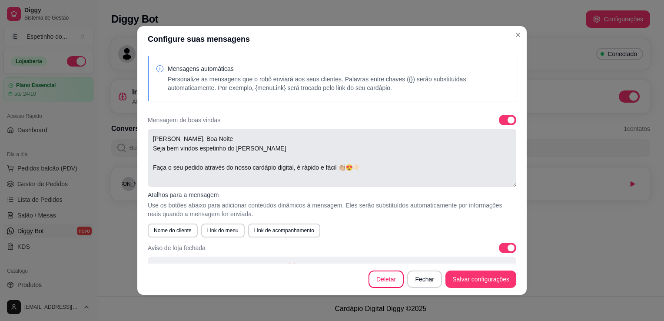
paste textarea "[URL][DOMAIN_NAME]"
click at [191, 137] on textarea "[PERSON_NAME]. Boa Noite Seja bem vindos espetinho do [PERSON_NAME] Faça o seu …" at bounding box center [332, 158] width 369 height 58
click at [198, 146] on textarea "[PERSON_NAME]. Seja bem vindos espetinho do [PERSON_NAME] Faça o seu pedido atr…" at bounding box center [332, 158] width 369 height 58
click at [237, 144] on textarea "[PERSON_NAME]. Seja bem vindos Espetinho do [PERSON_NAME] Faça o seu pedido atr…" at bounding box center [332, 158] width 369 height 58
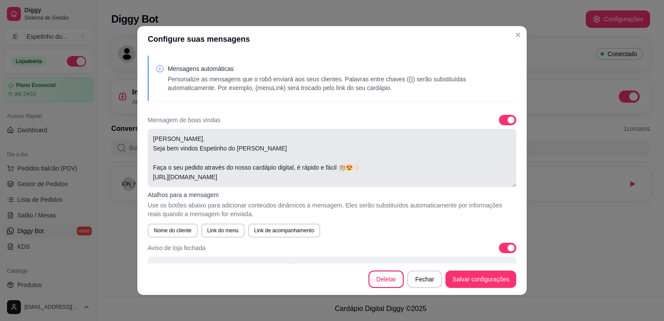
click at [256, 146] on textarea "[PERSON_NAME]. Seja bem vindos Espetinho do [PERSON_NAME] Faça o seu pedido atr…" at bounding box center [332, 158] width 369 height 58
type textarea "[PERSON_NAME]. Seja bem vindos Espetinho do [PERSON_NAME] Faça o seu pedido atr…"
